Goal: Task Accomplishment & Management: Use online tool/utility

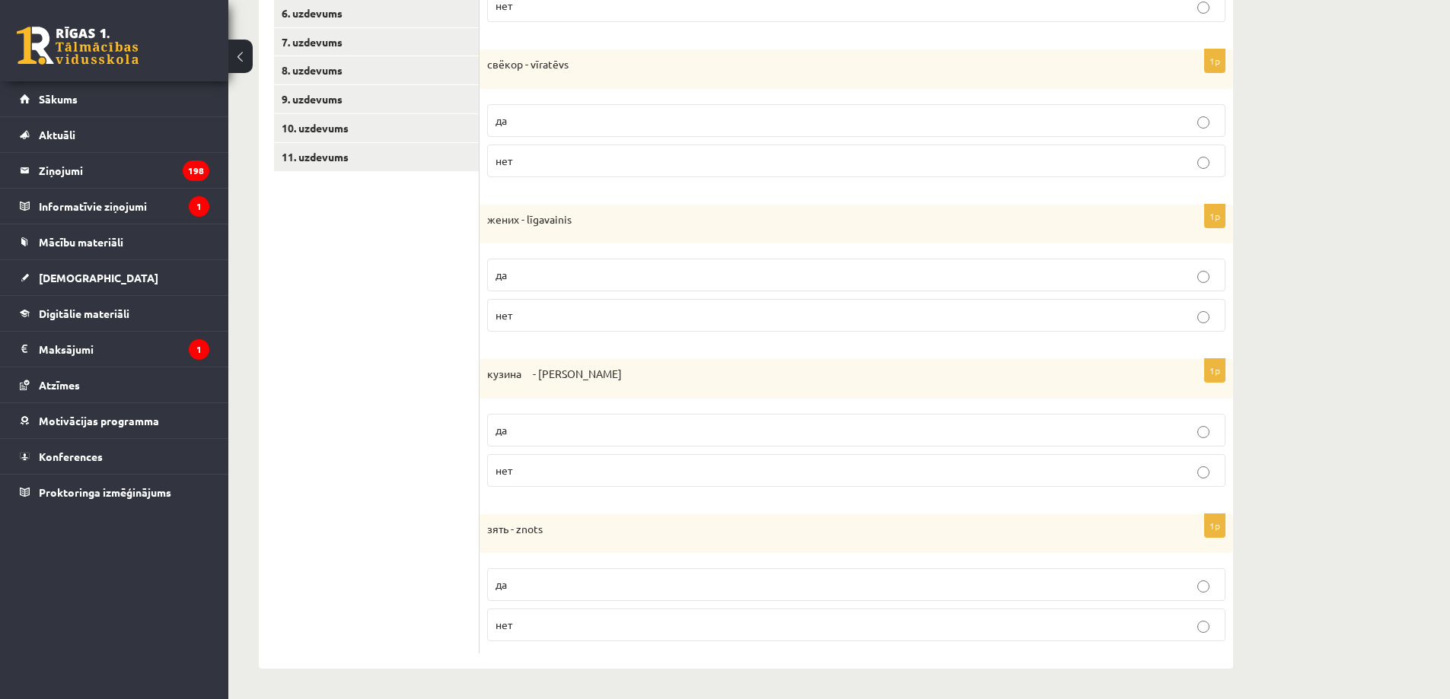
scroll to position [310, 0]
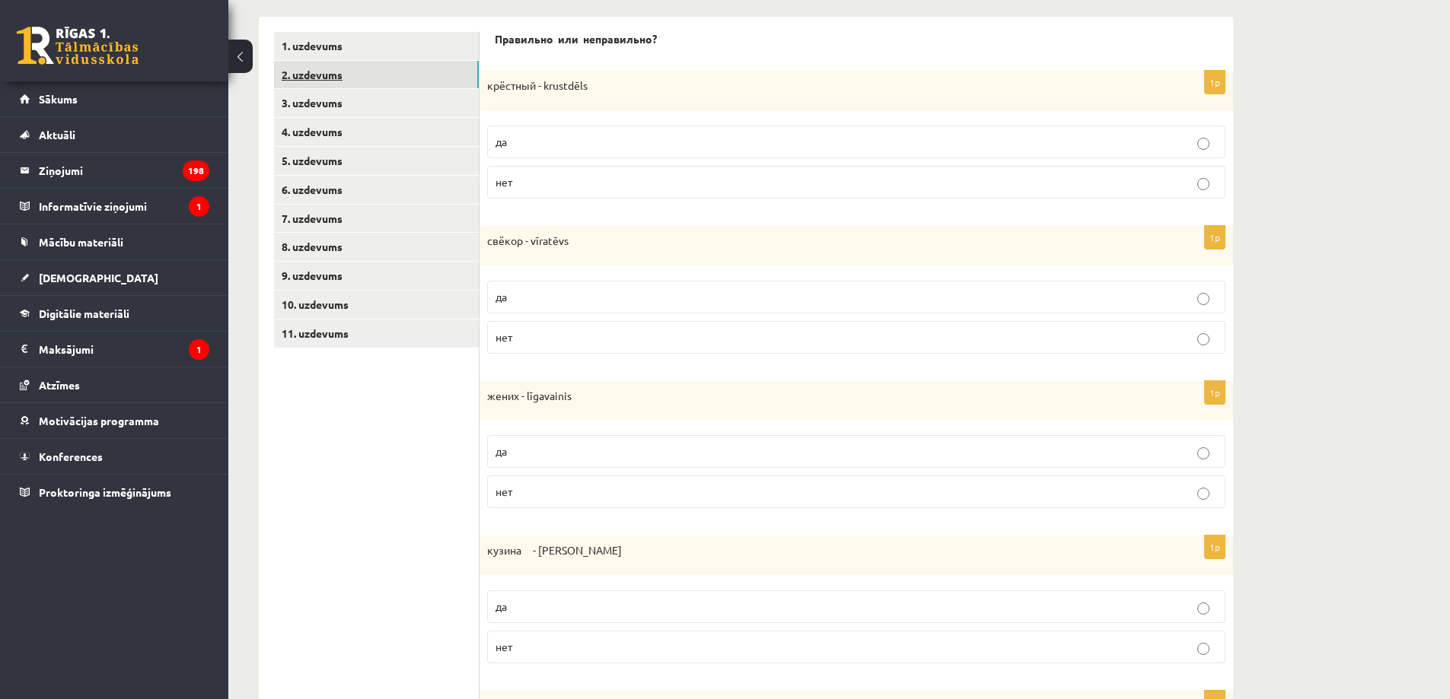
click at [409, 75] on link "2. uzdevums" at bounding box center [376, 75] width 205 height 28
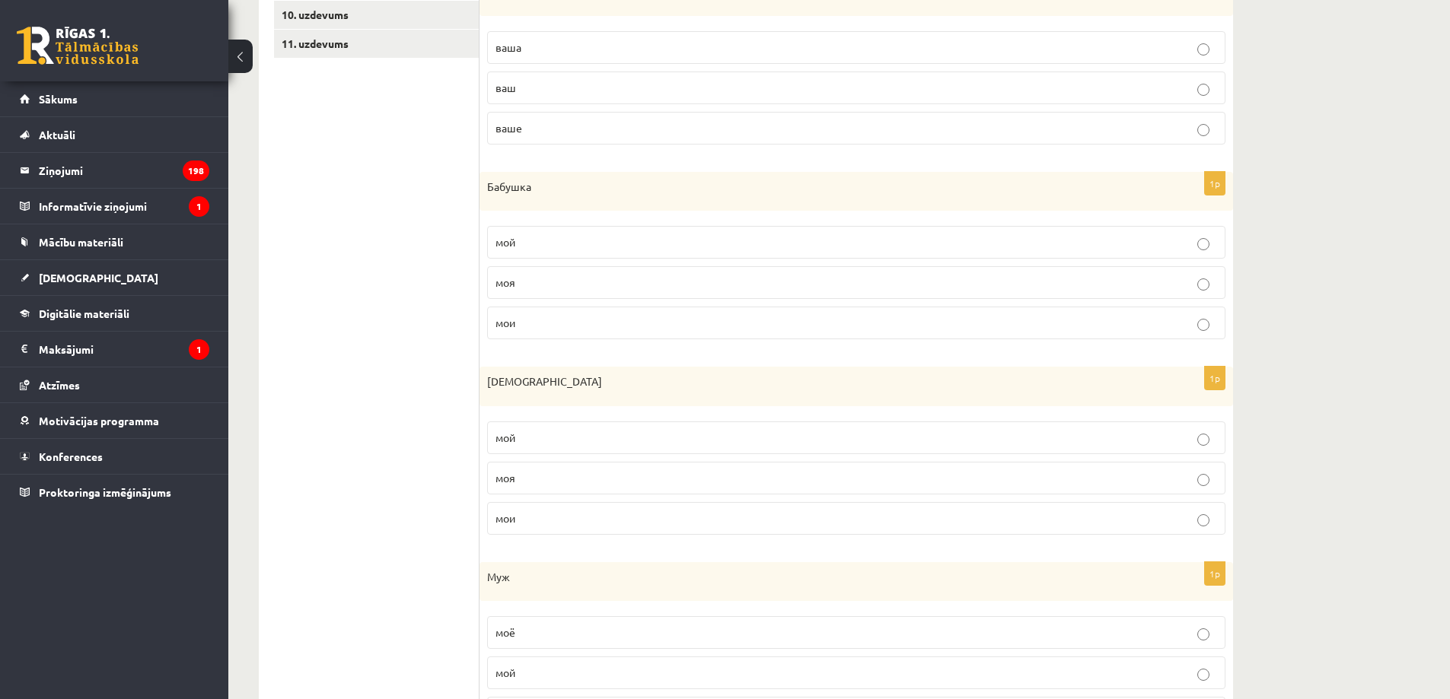
scroll to position [32, 0]
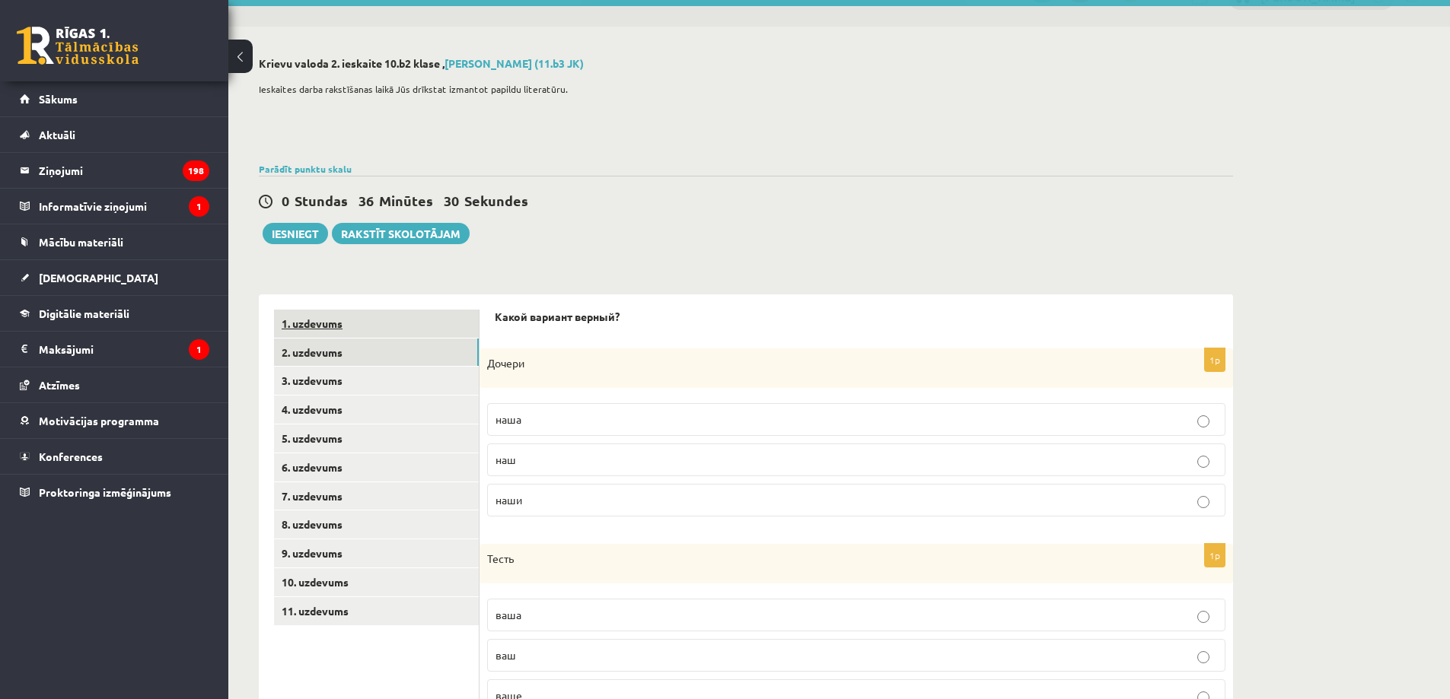
click at [360, 328] on link "1. uzdevums" at bounding box center [376, 324] width 205 height 28
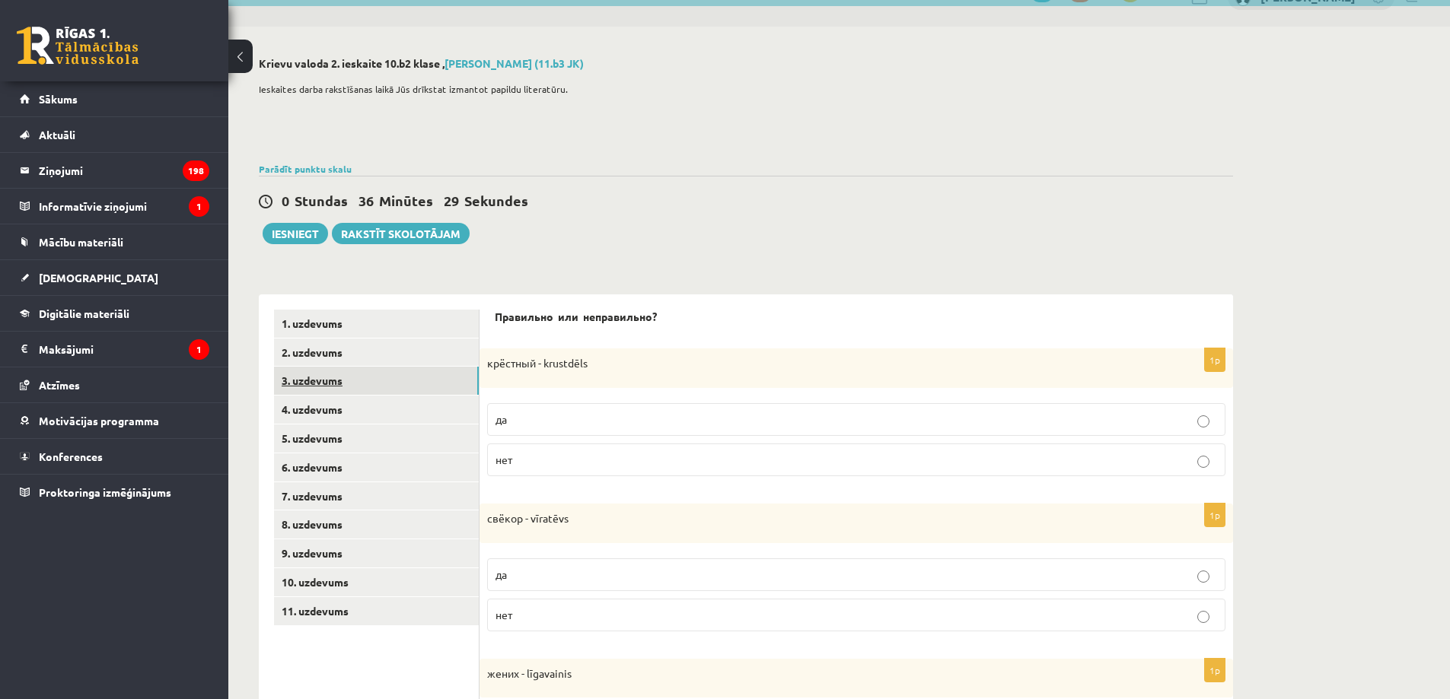
click at [342, 394] on link "3. uzdevums" at bounding box center [376, 381] width 205 height 28
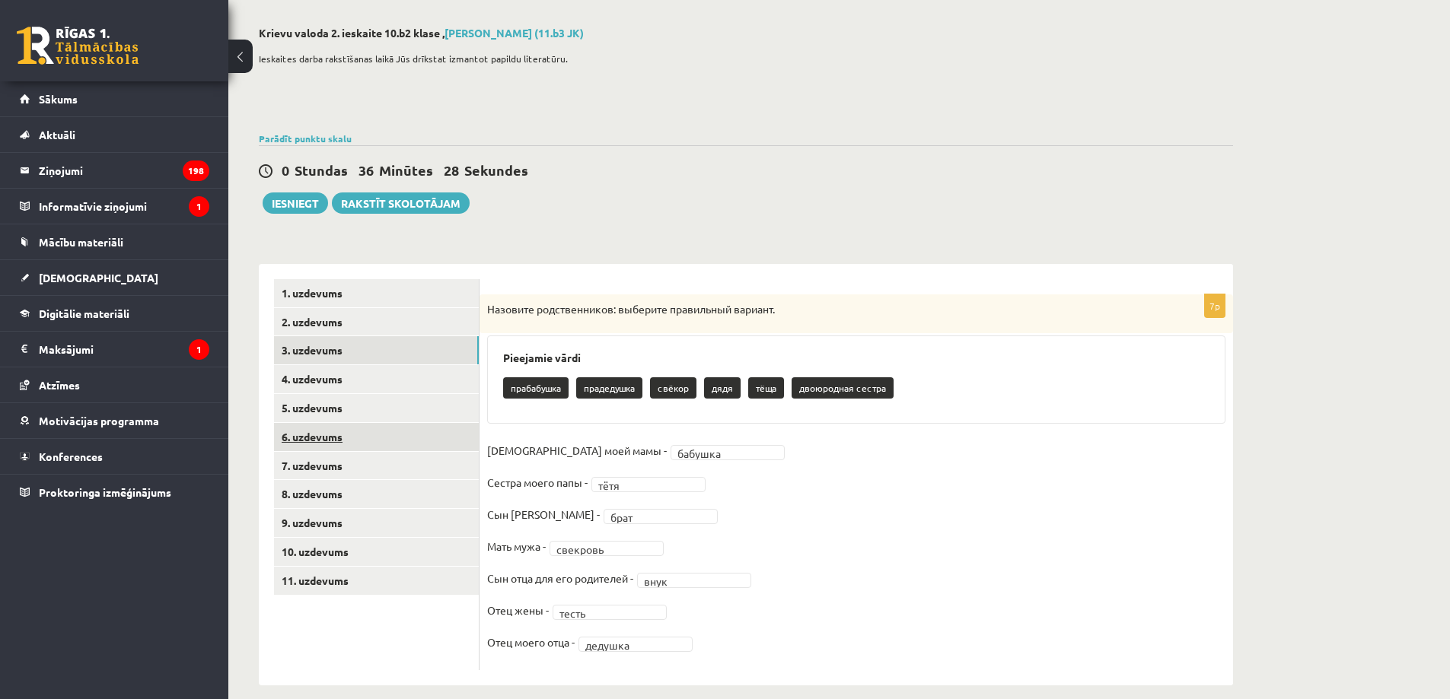
scroll to position [80, 0]
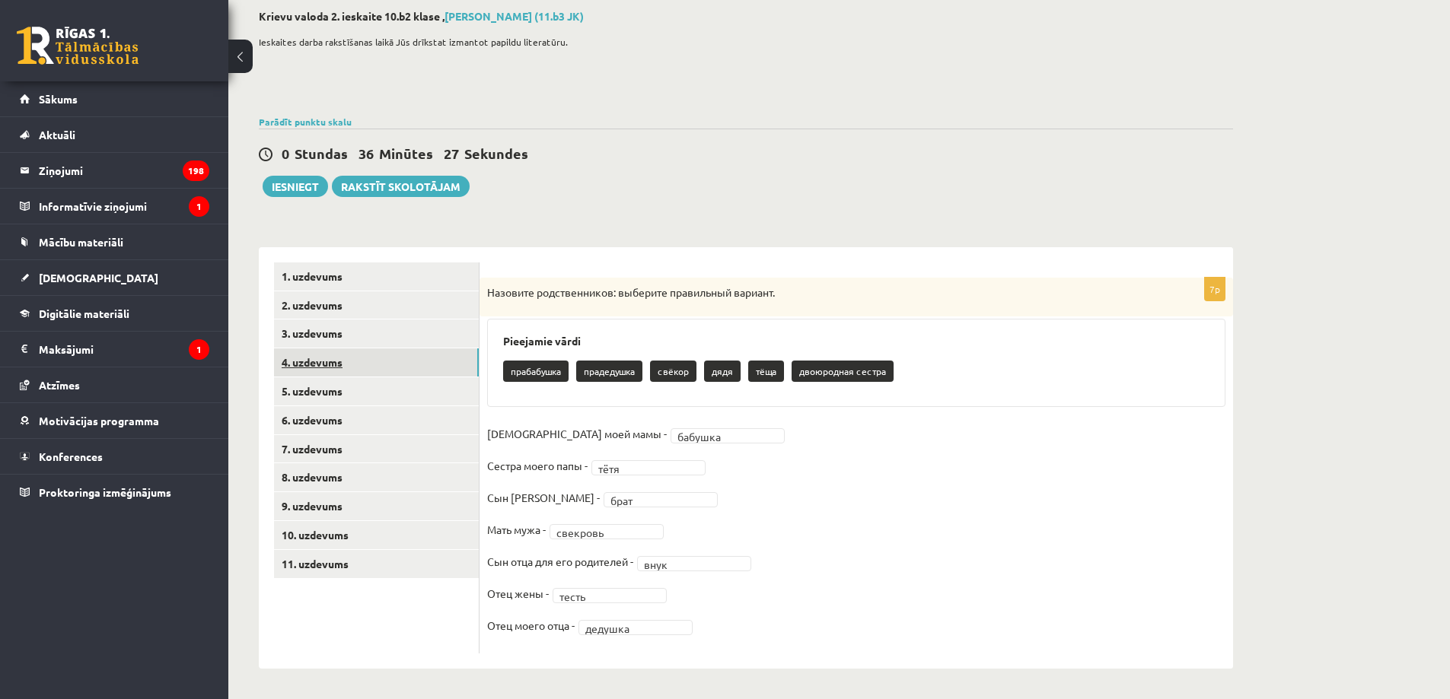
click at [369, 370] on link "4. uzdevums" at bounding box center [376, 363] width 205 height 28
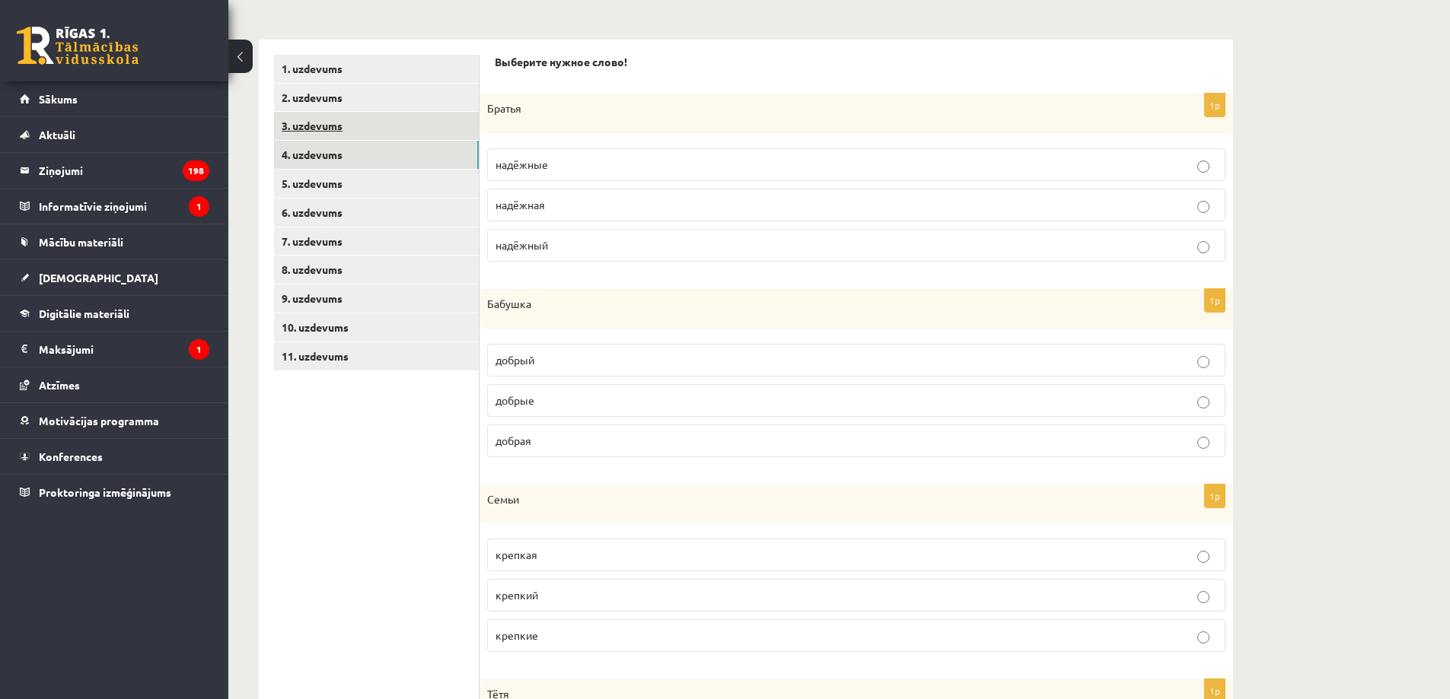
scroll to position [0, 0]
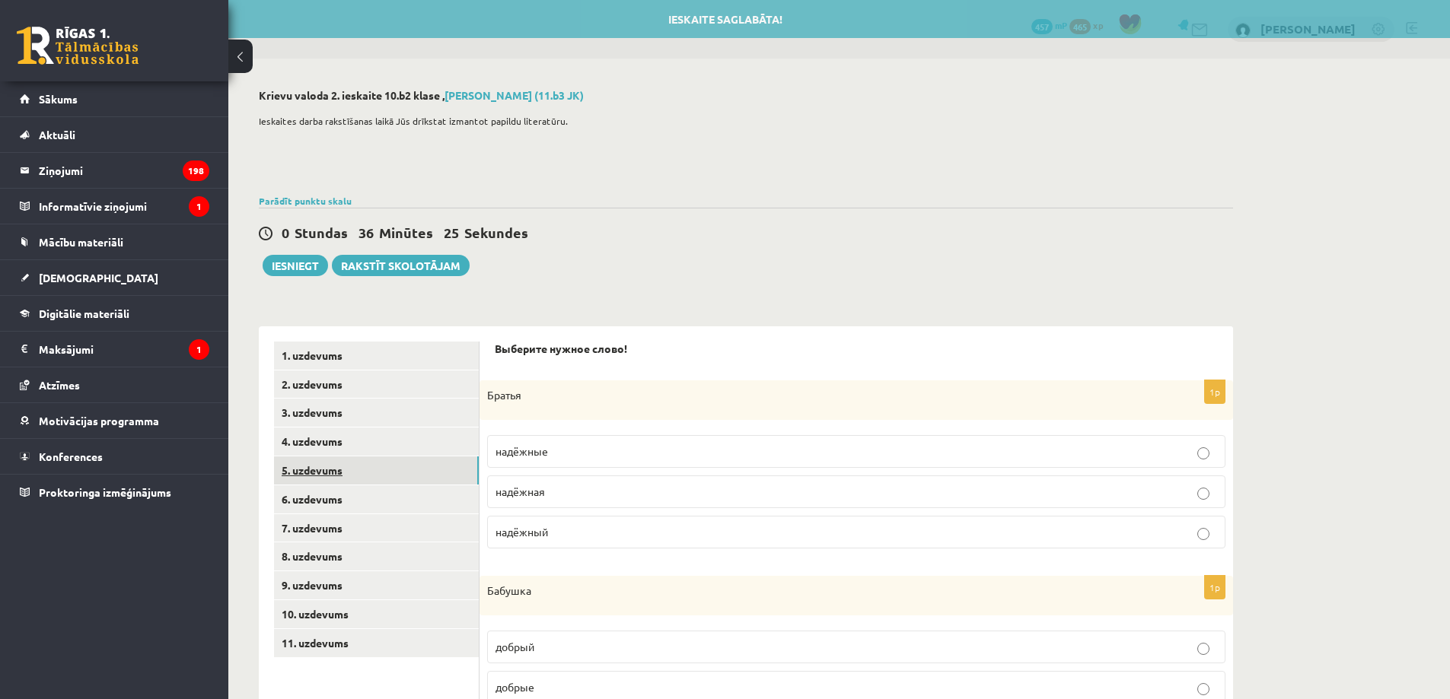
click at [382, 473] on link "5. uzdevums" at bounding box center [376, 471] width 205 height 28
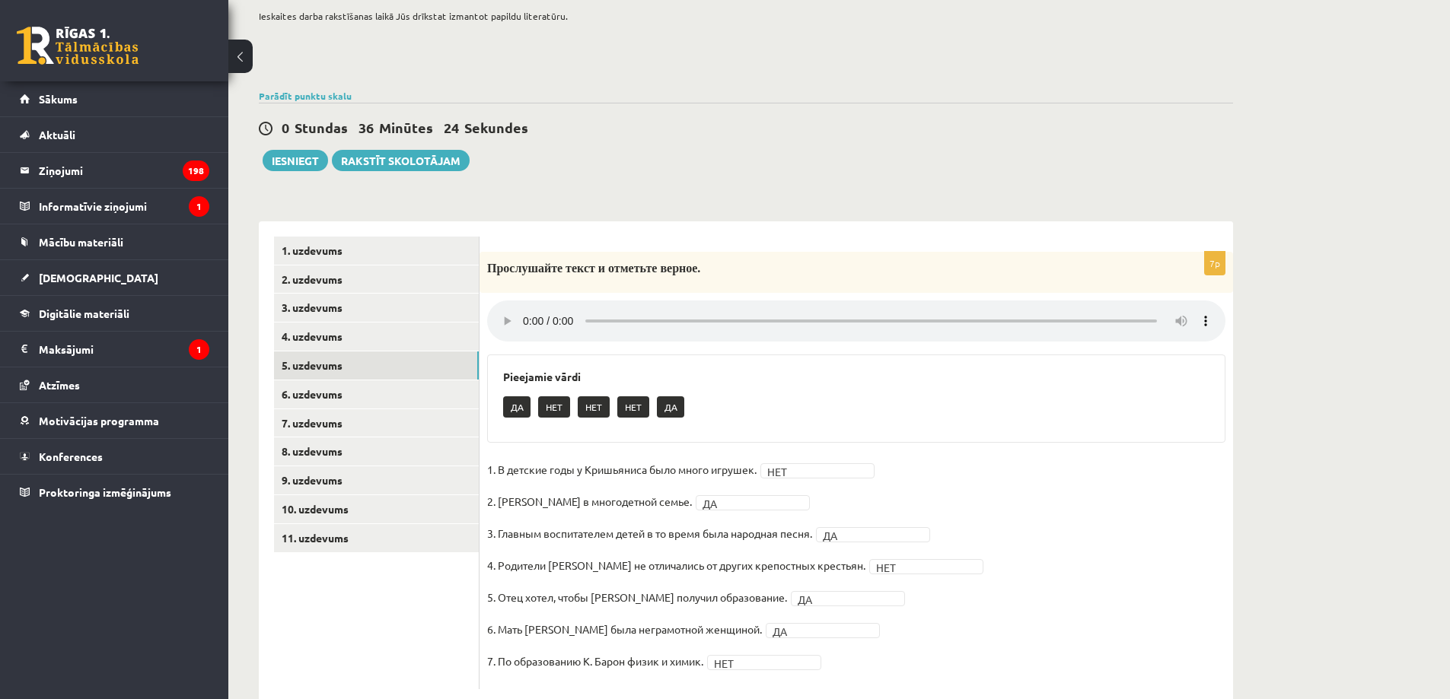
scroll to position [142, 0]
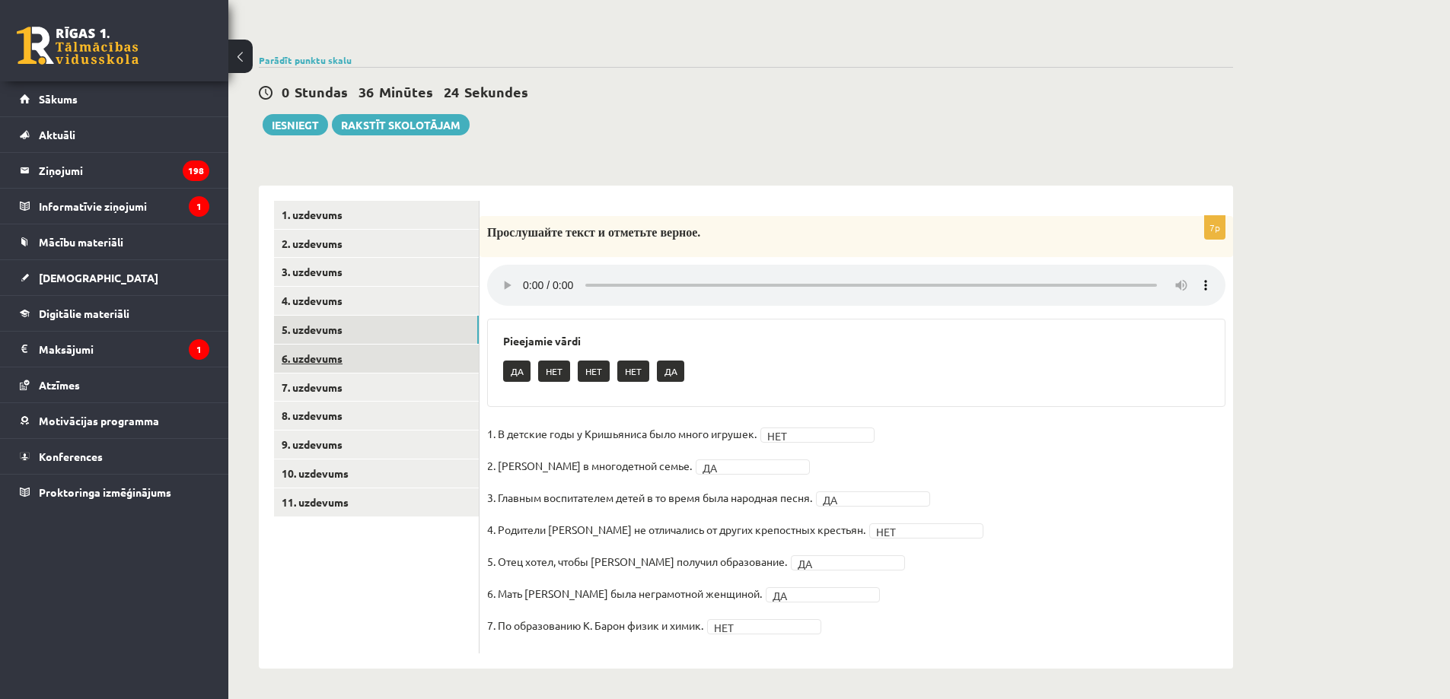
click at [390, 364] on link "6. uzdevums" at bounding box center [376, 359] width 205 height 28
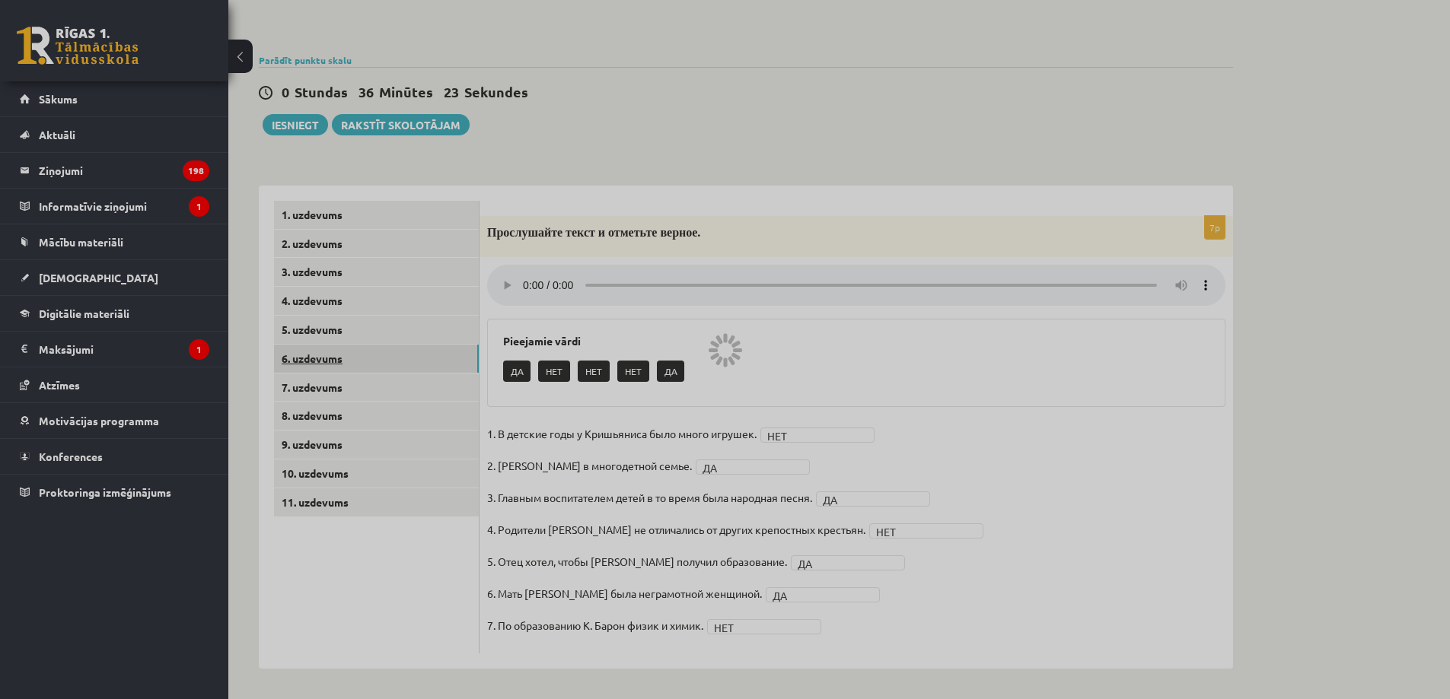
scroll to position [112, 0]
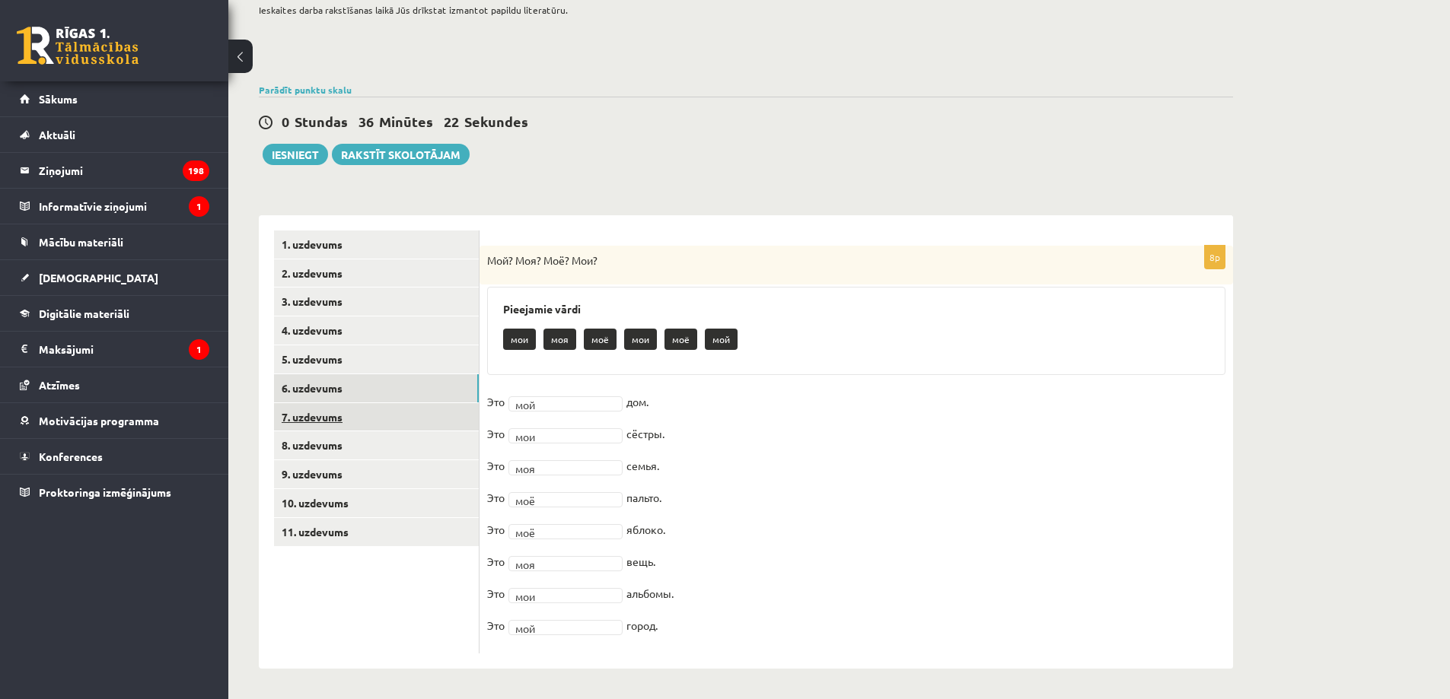
click at [411, 415] on link "7. uzdevums" at bounding box center [376, 417] width 205 height 28
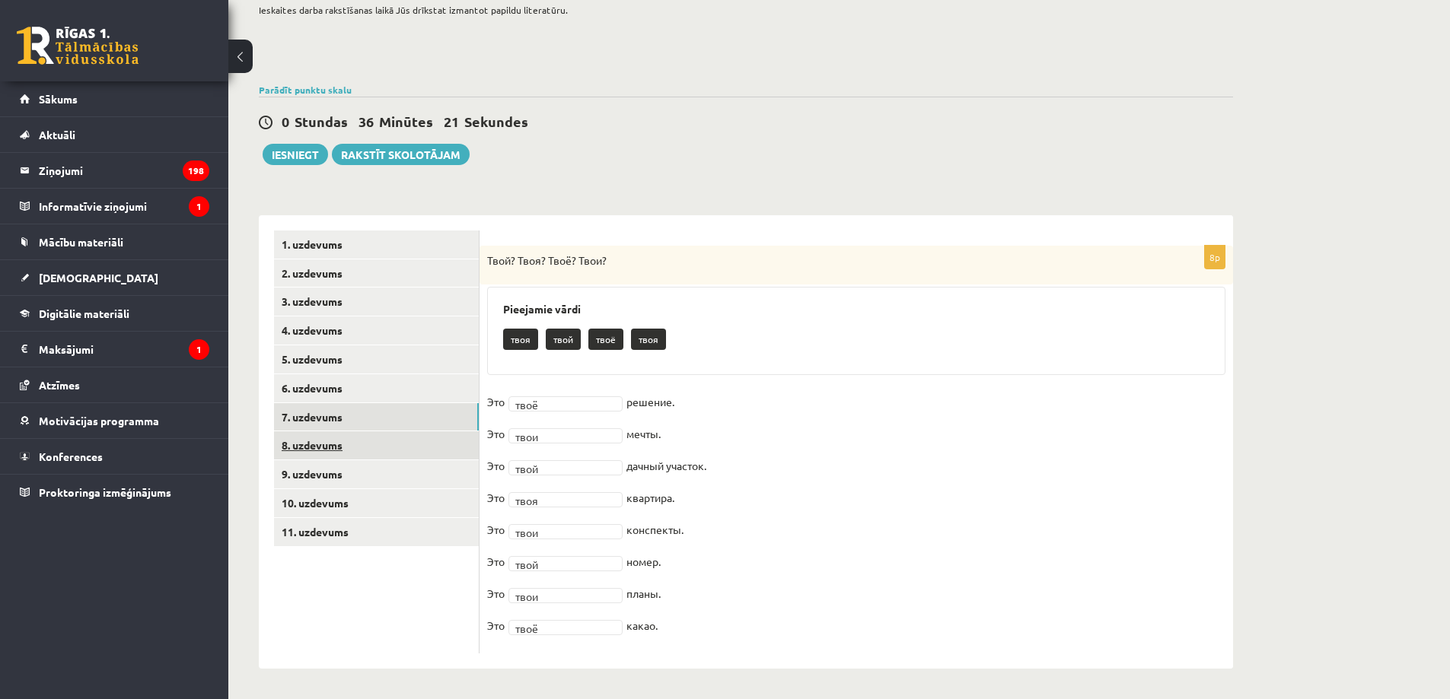
click at [397, 441] on link "8. uzdevums" at bounding box center [376, 446] width 205 height 28
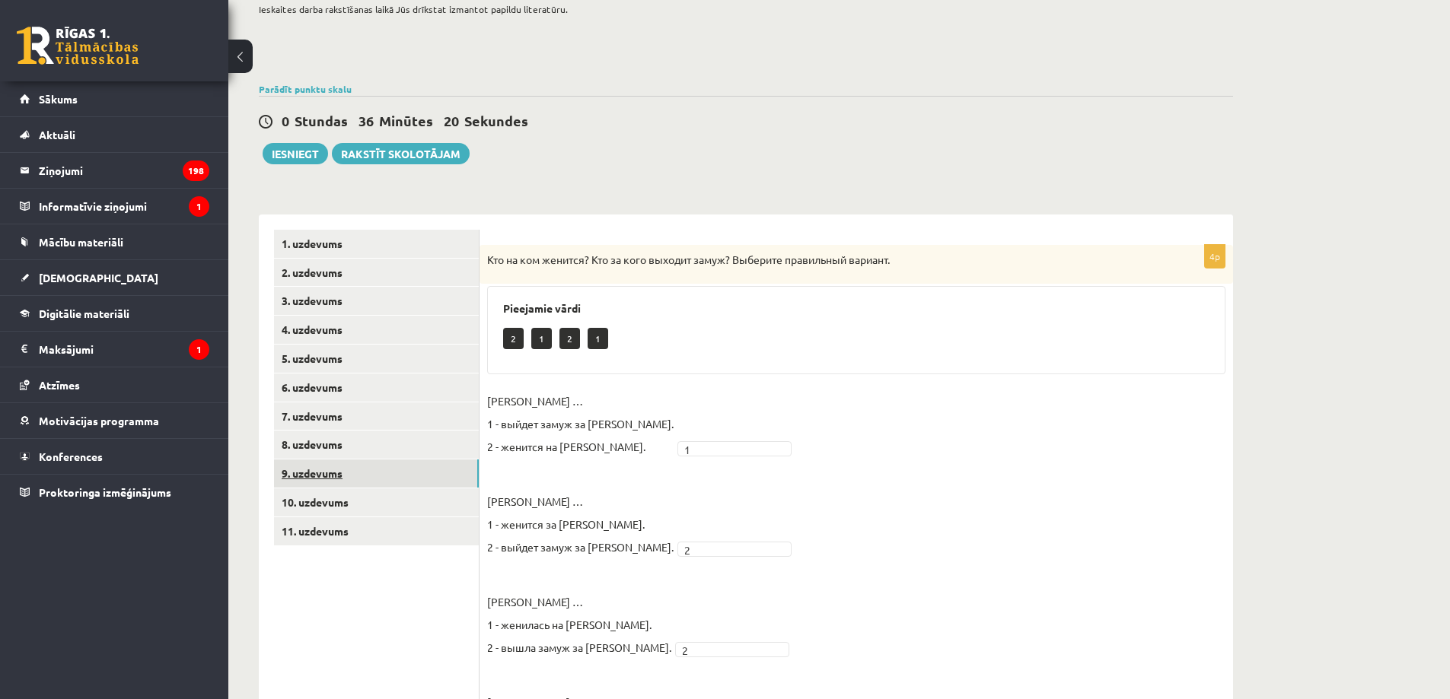
click at [373, 474] on link "9. uzdevums" at bounding box center [376, 474] width 205 height 28
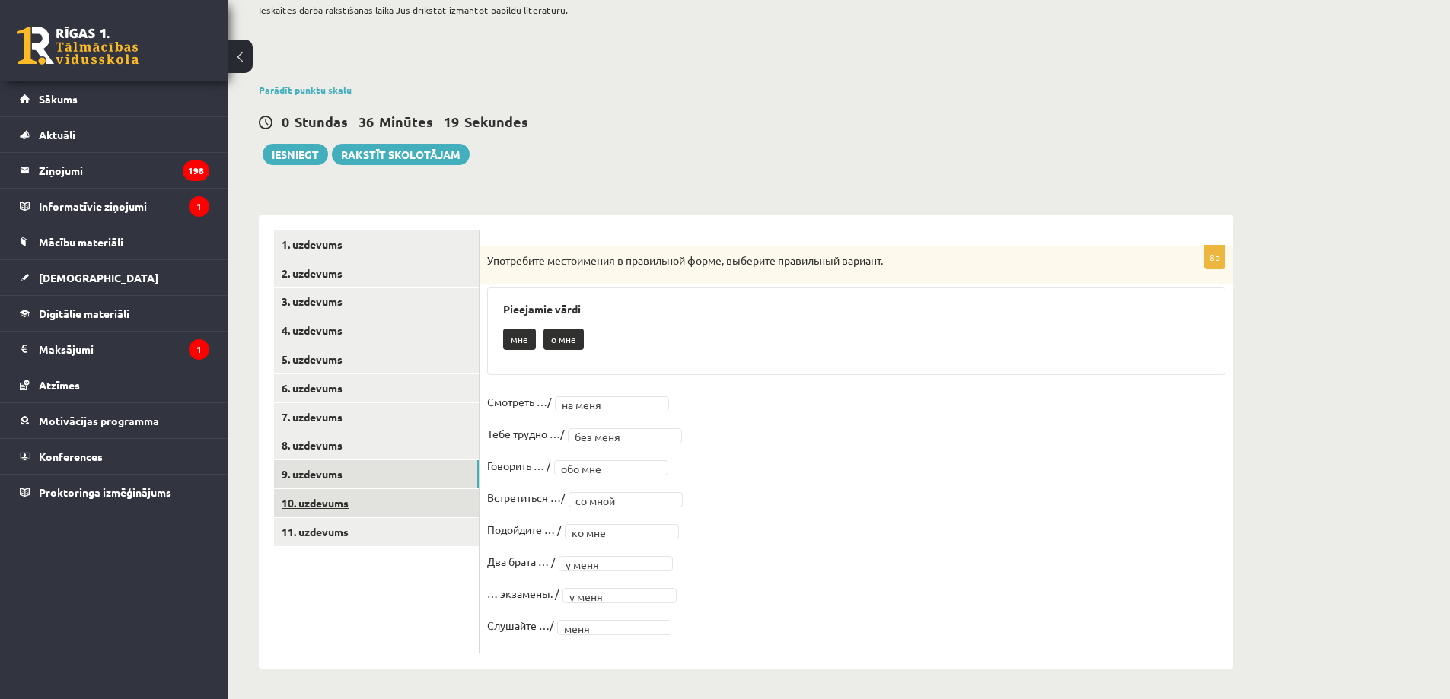
click at [386, 506] on link "10. uzdevums" at bounding box center [376, 503] width 205 height 28
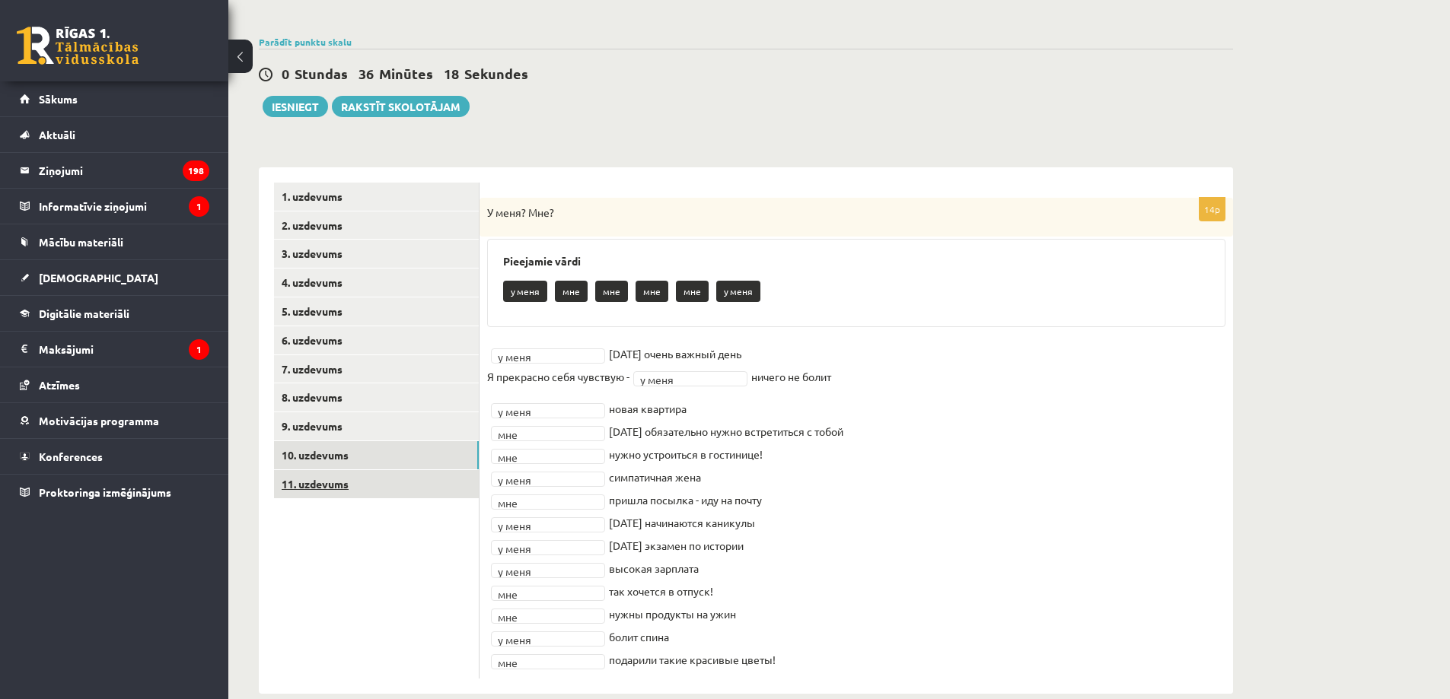
scroll to position [185, 0]
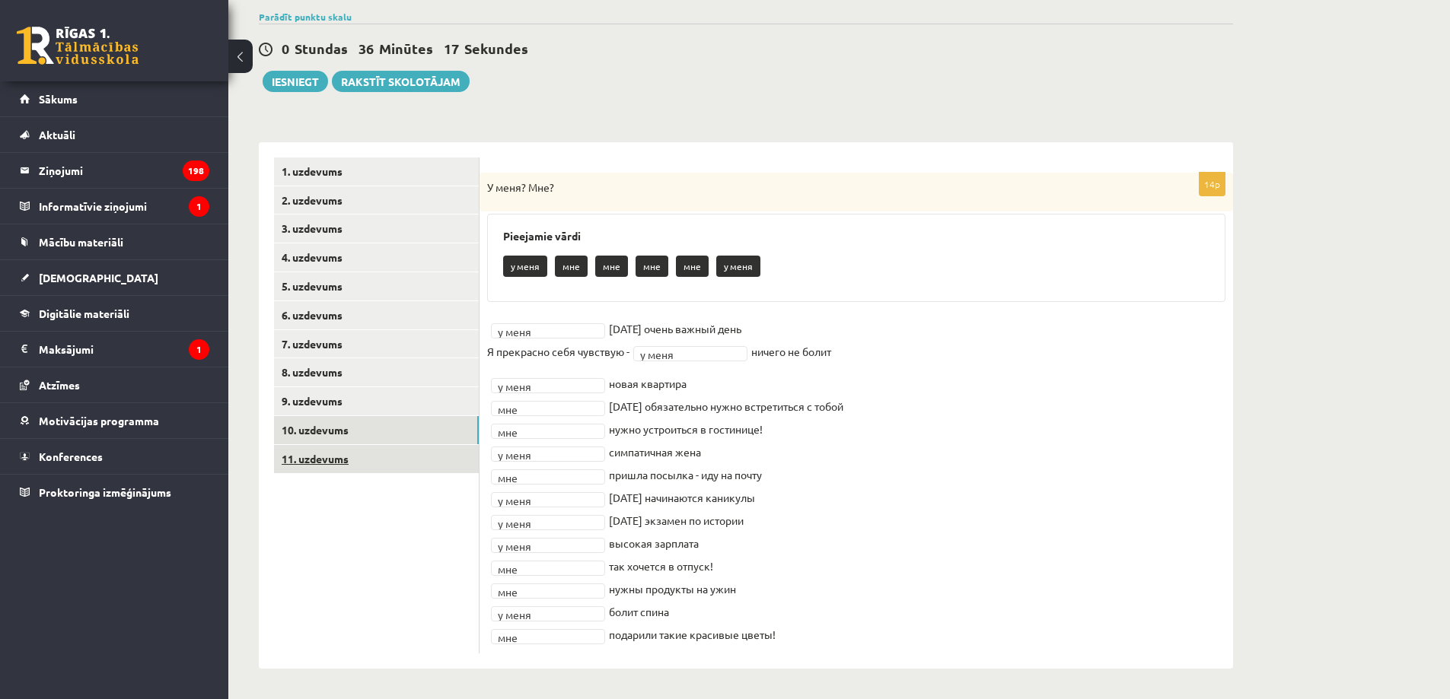
click at [351, 465] on link "11. uzdevums" at bounding box center [376, 459] width 205 height 28
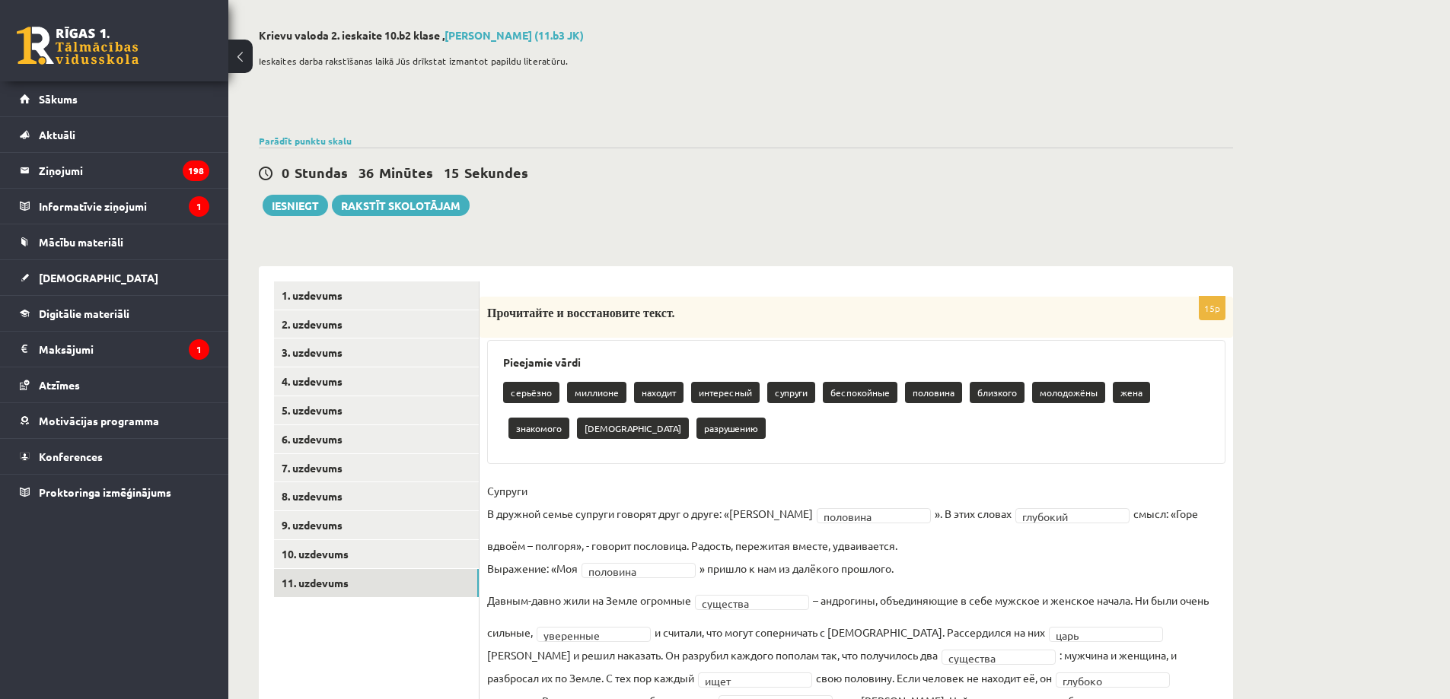
scroll to position [0, 0]
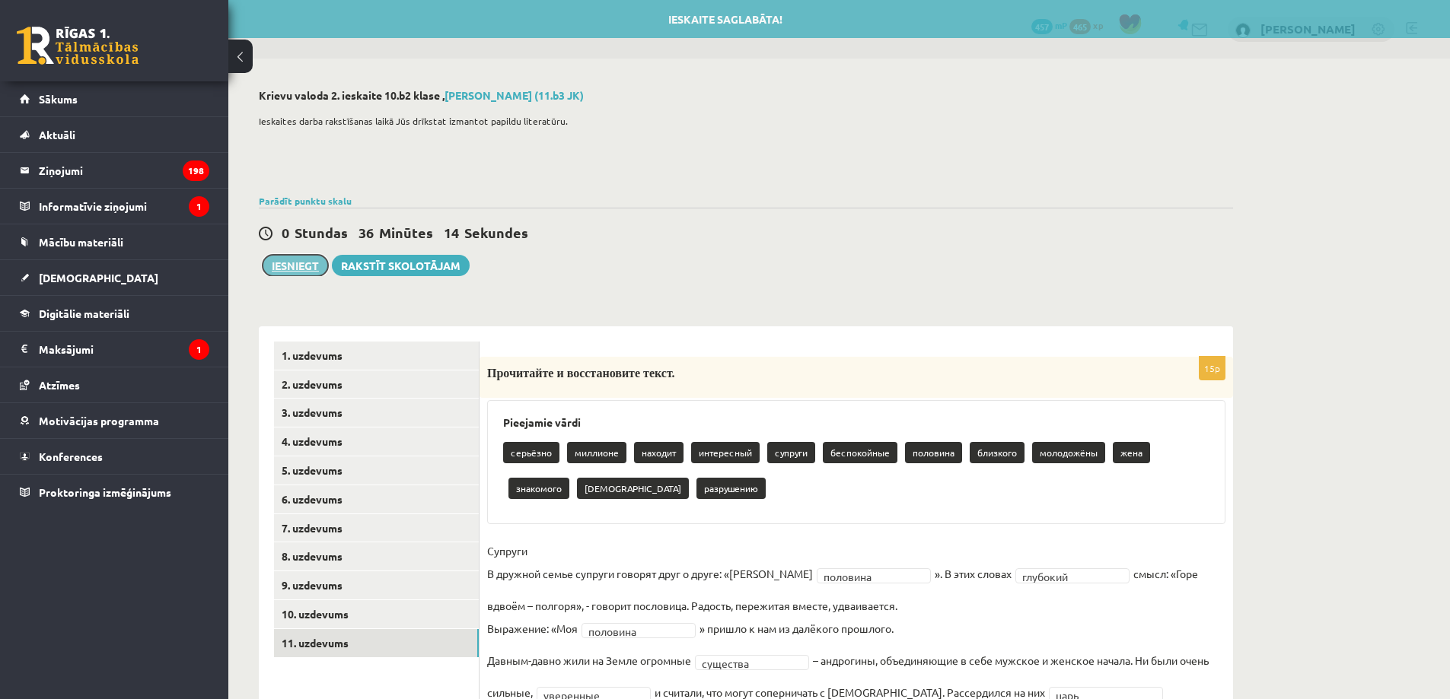
click at [286, 272] on button "Iesniegt" at bounding box center [295, 265] width 65 height 21
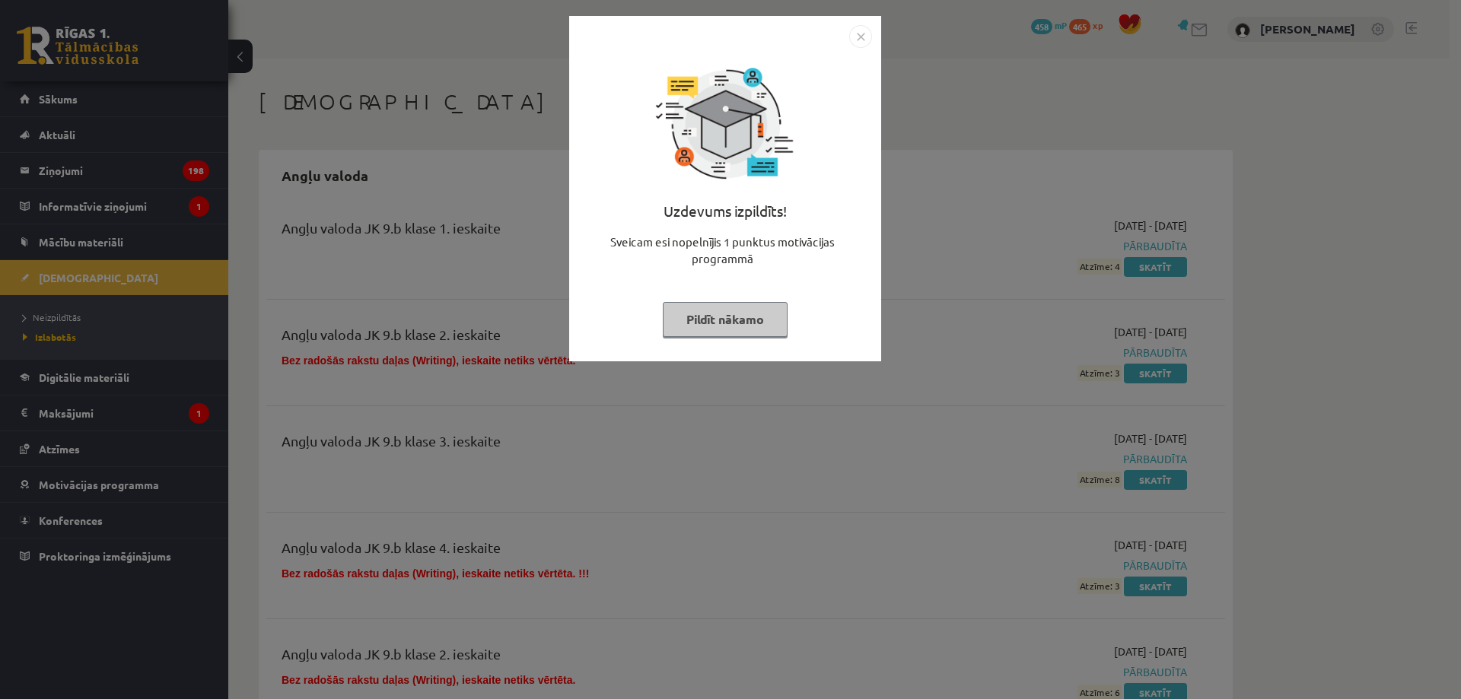
click at [946, 108] on div "Uzdevums izpildīts! Sveicam esi nopelnījis 1 punktus motivācijas programmā Pild…" at bounding box center [730, 349] width 1461 height 699
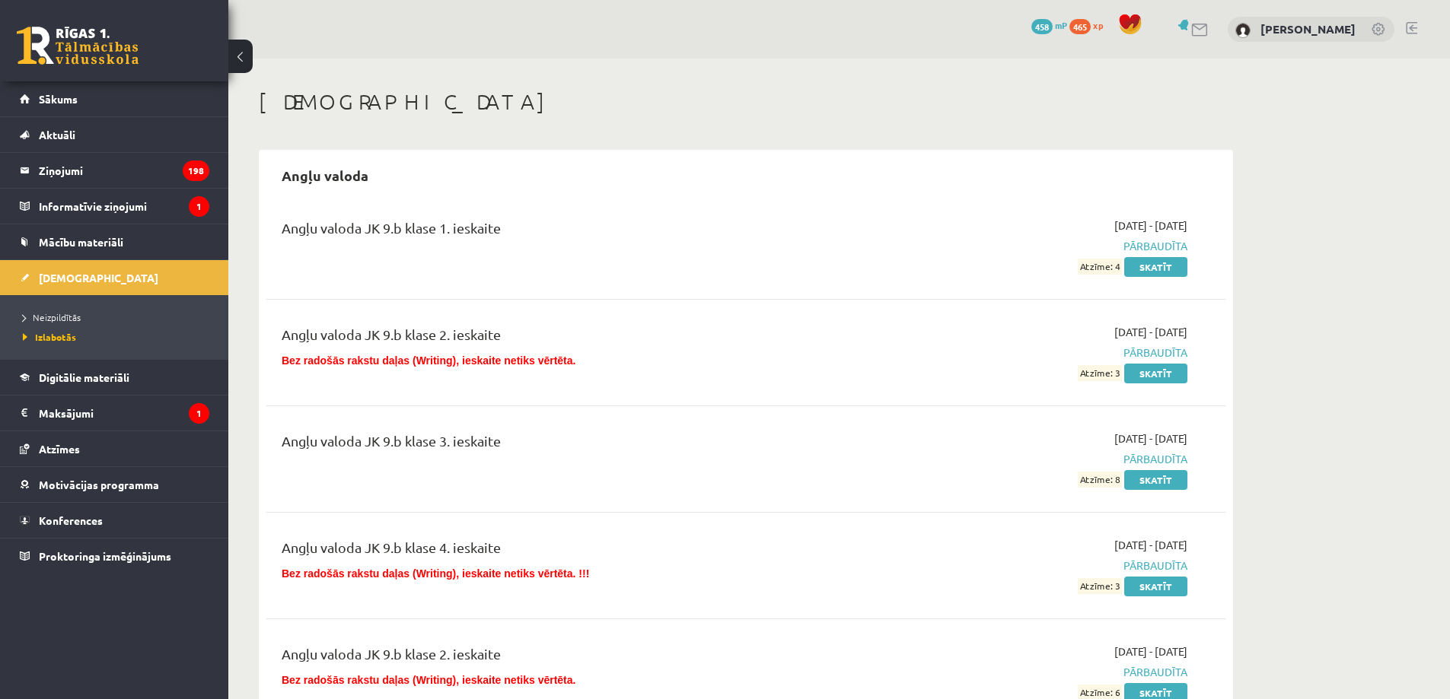
click at [27, 44] on link at bounding box center [78, 46] width 122 height 38
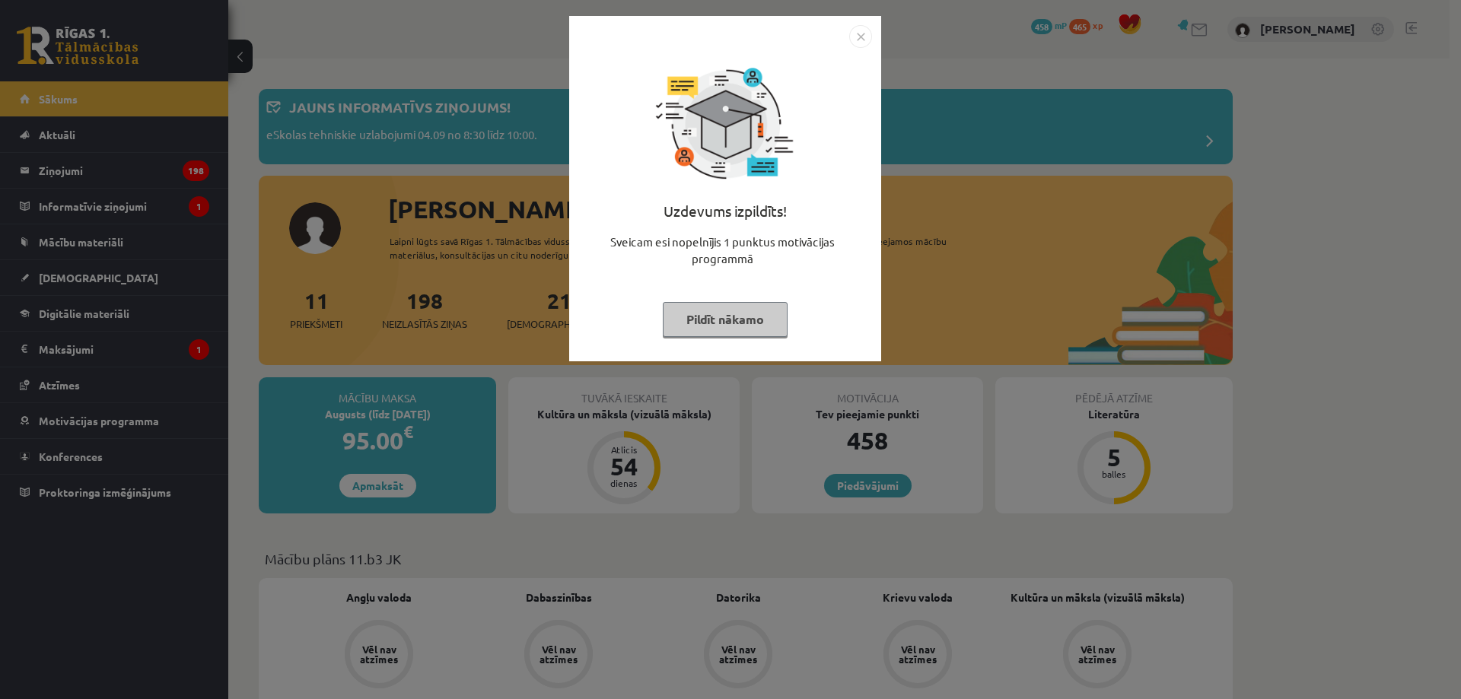
click at [1292, 202] on div "Uzdevums izpildīts! Sveicam esi nopelnījis 1 punktus motivācijas programmā Pild…" at bounding box center [730, 349] width 1461 height 699
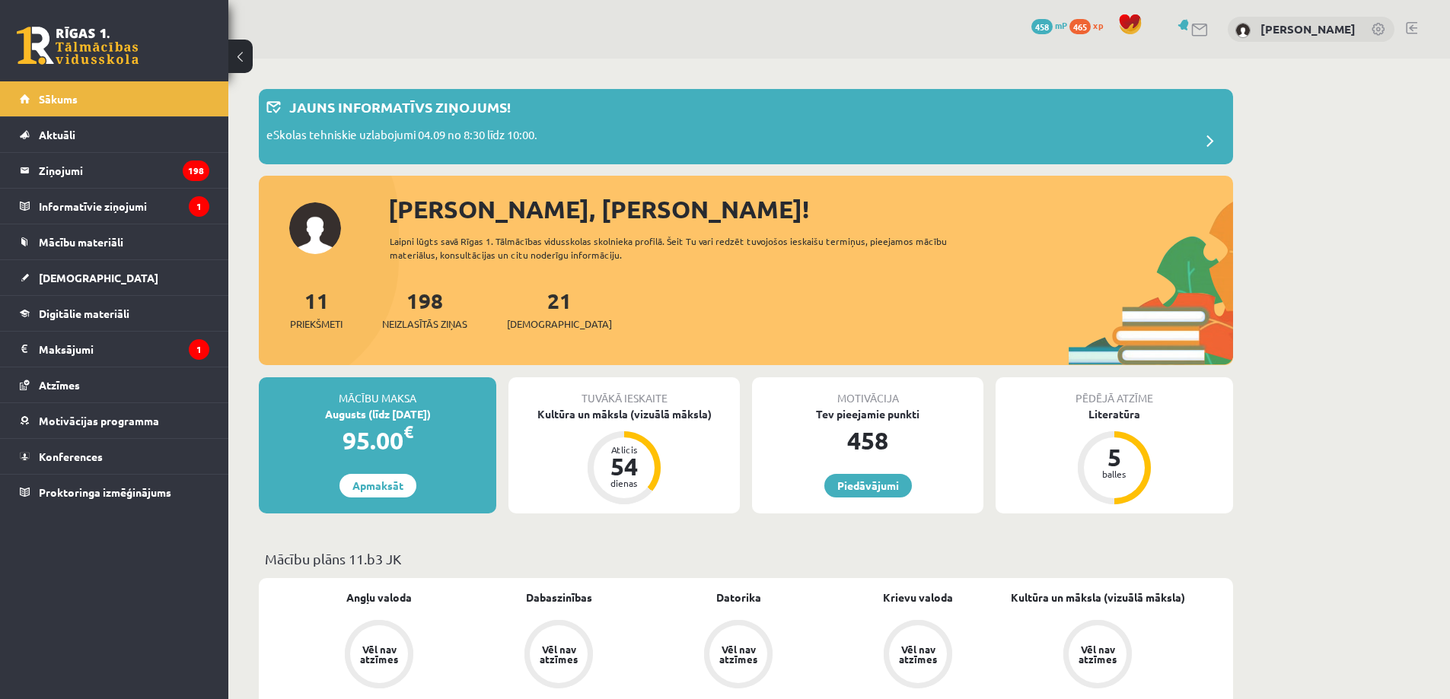
click at [1406, 27] on link at bounding box center [1411, 28] width 11 height 12
